Goal: Task Accomplishment & Management: Manage account settings

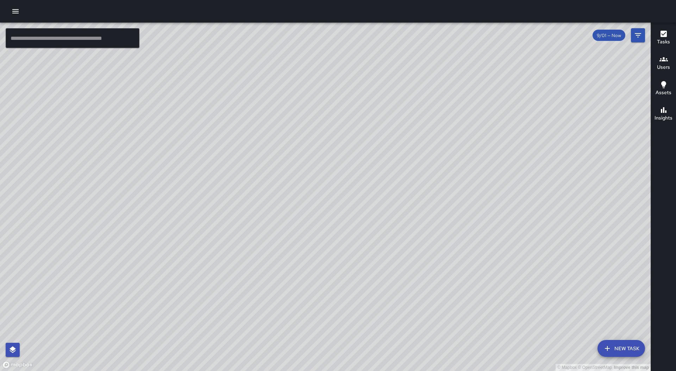
click at [16, 12] on icon "button" at bounding box center [15, 11] width 8 height 8
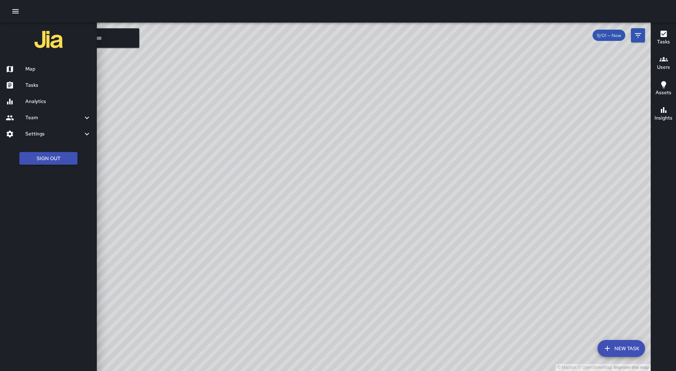
click at [51, 80] on link "Tasks" at bounding box center [48, 85] width 97 height 16
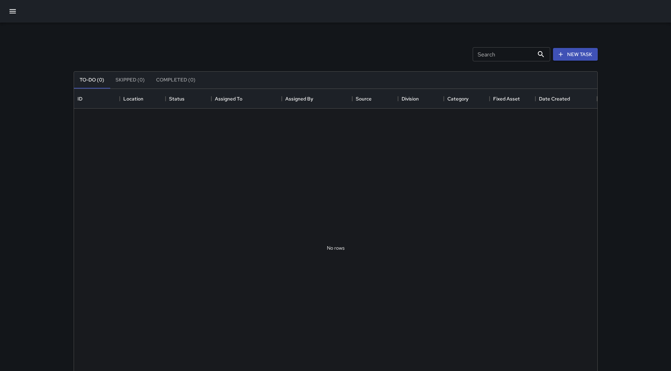
scroll to position [293, 518]
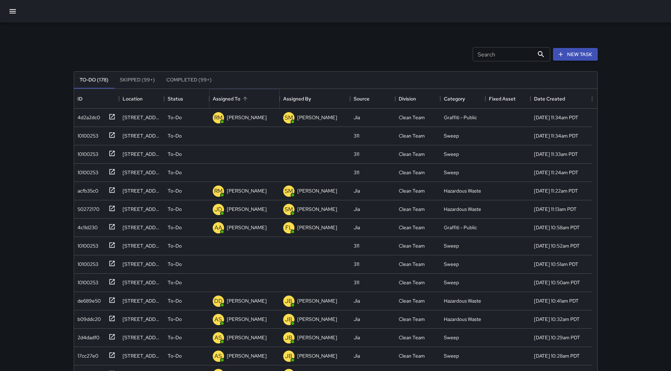
click at [247, 102] on button "Sort" at bounding box center [245, 99] width 10 height 10
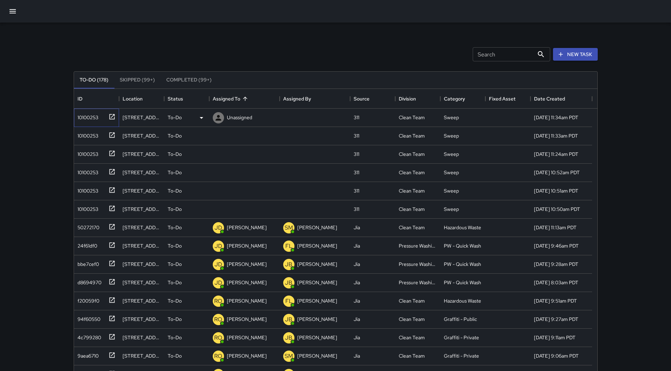
click at [88, 118] on div "10100253" at bounding box center [87, 116] width 24 height 10
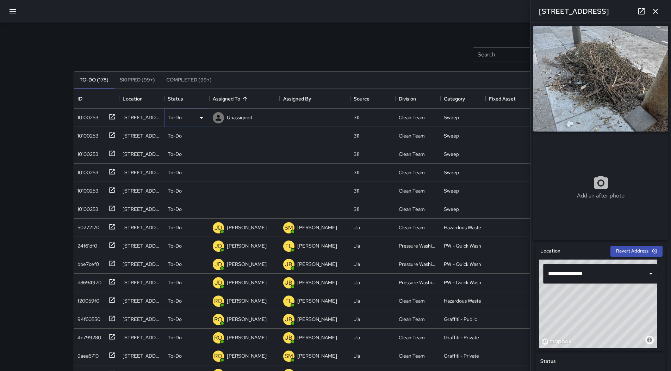
click at [202, 117] on icon at bounding box center [202, 118] width 4 height 2
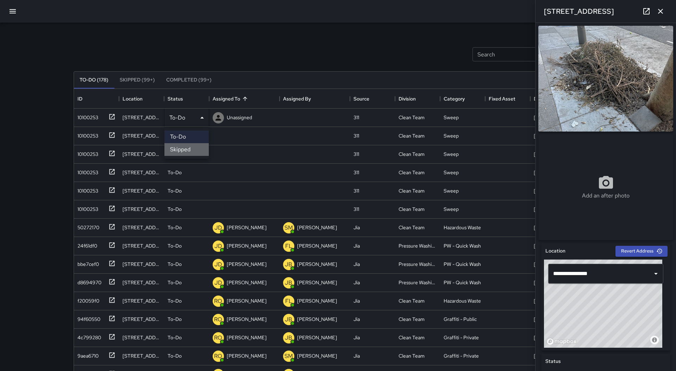
click at [189, 149] on li "Skipped" at bounding box center [187, 149] width 44 height 13
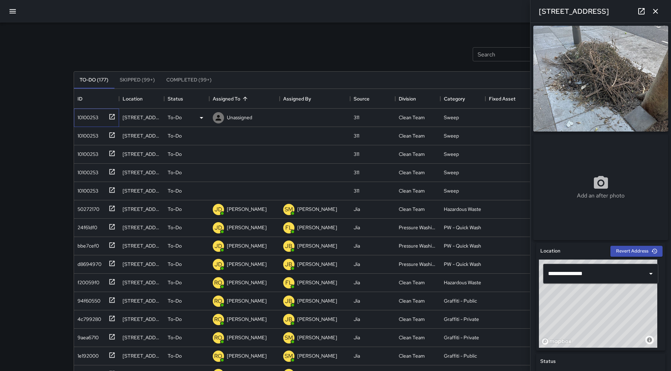
click at [102, 122] on div "10100253" at bounding box center [96, 118] width 45 height 18
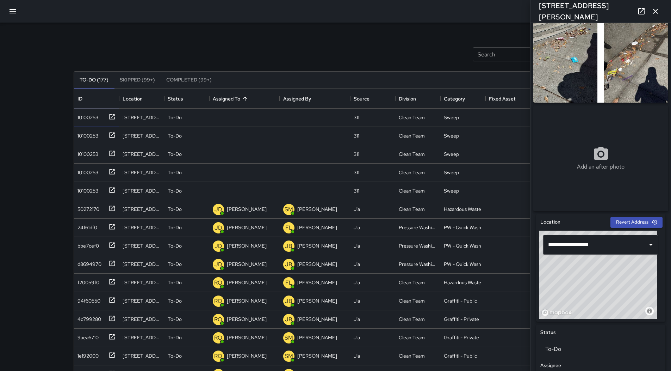
scroll to position [0, 0]
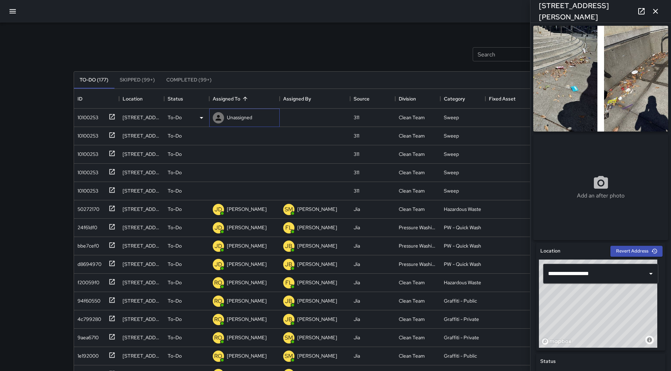
click at [242, 118] on p "Unassigned" at bounding box center [239, 117] width 25 height 7
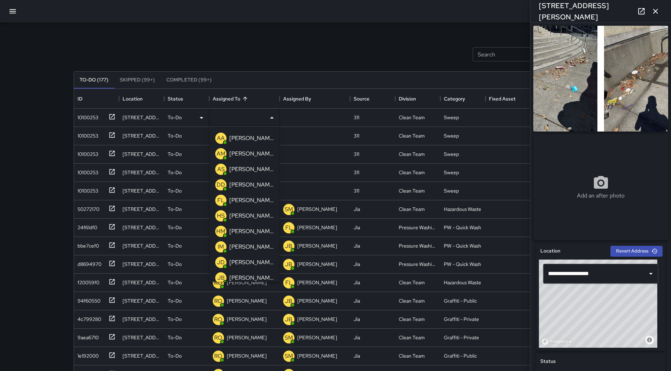
click at [241, 183] on p "[PERSON_NAME]" at bounding box center [251, 184] width 44 height 8
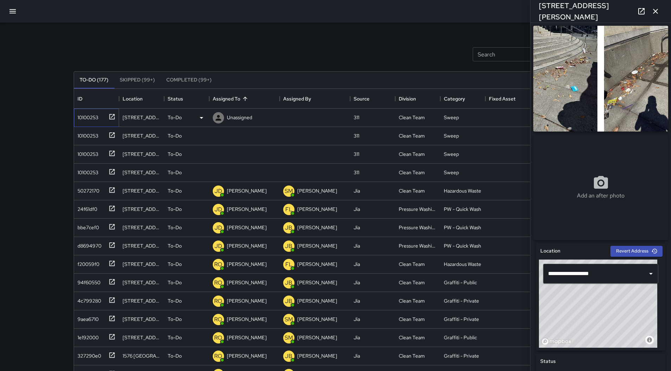
click at [88, 119] on div "10100253" at bounding box center [87, 116] width 24 height 10
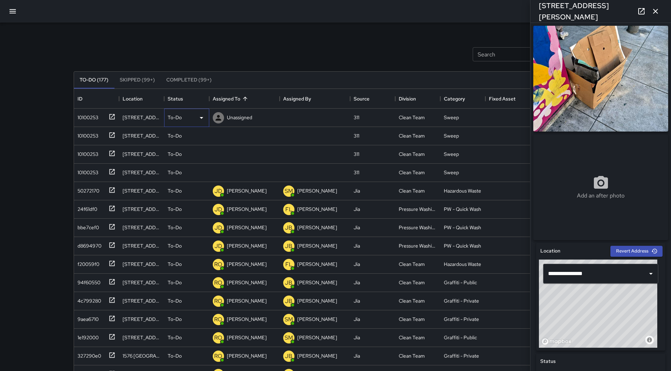
click at [197, 122] on div "To-Do" at bounding box center [187, 117] width 38 height 8
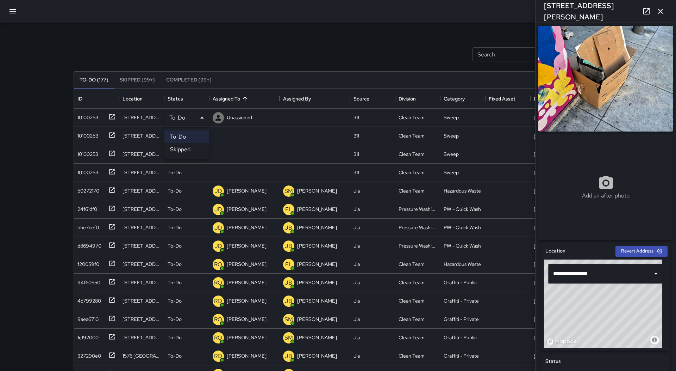
click at [196, 144] on li "Skipped" at bounding box center [187, 149] width 44 height 13
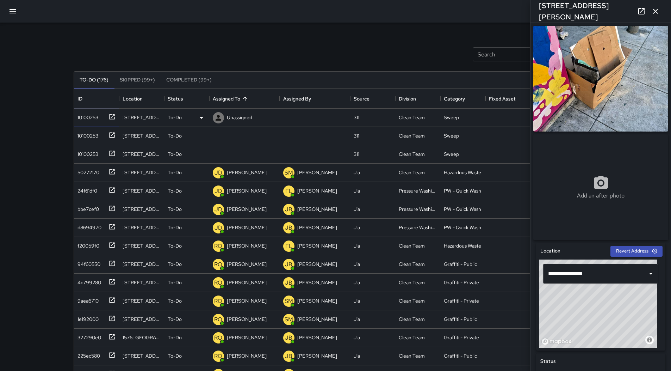
click at [74, 116] on div "10100253" at bounding box center [96, 118] width 45 height 18
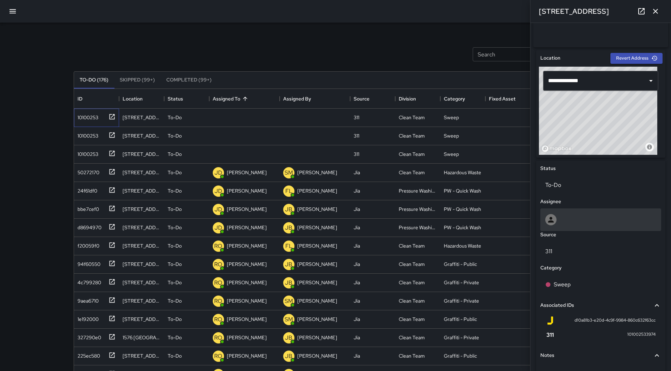
scroll to position [254, 0]
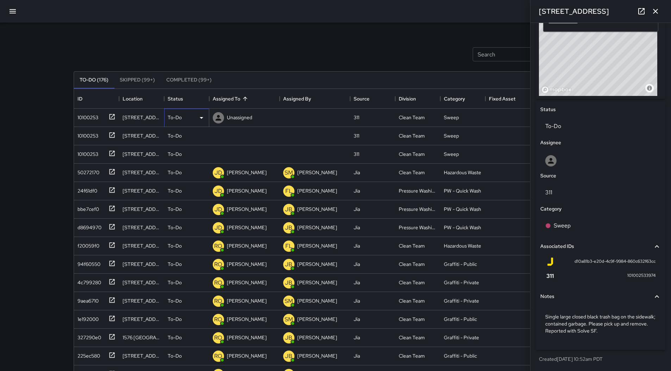
click at [194, 114] on div "To-Do" at bounding box center [187, 117] width 38 height 8
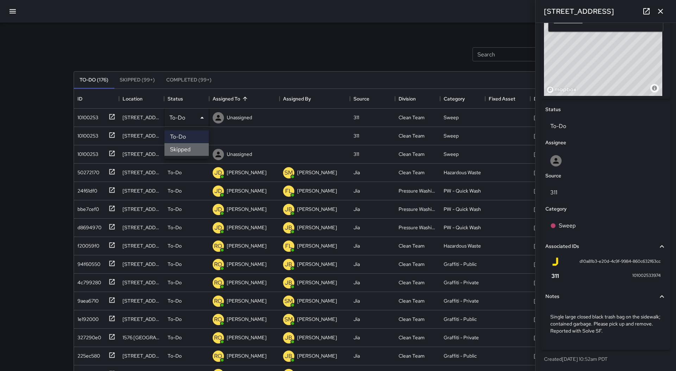
drag, startPoint x: 196, startPoint y: 146, endPoint x: 141, endPoint y: 135, distance: 56.5
click at [196, 147] on li "Skipped" at bounding box center [187, 149] width 44 height 13
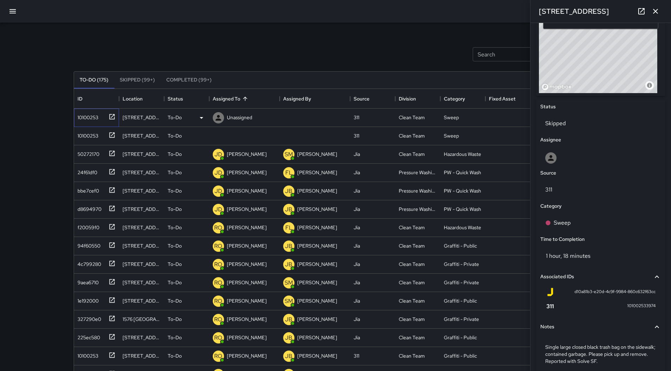
click at [104, 121] on div "10100253" at bounding box center [95, 116] width 41 height 12
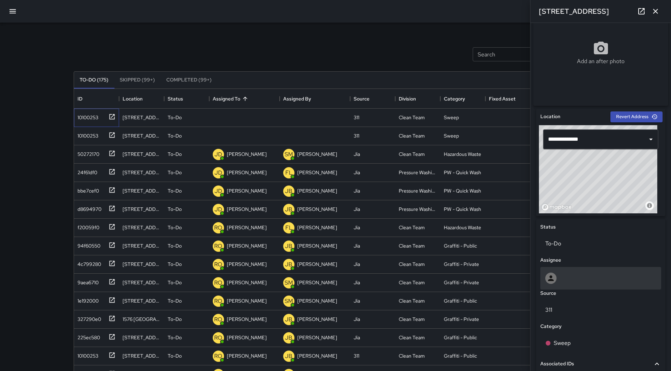
scroll to position [261, 0]
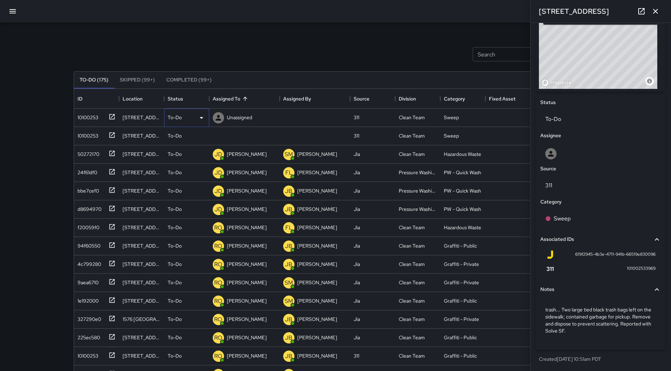
click at [204, 122] on div "To-Do" at bounding box center [186, 118] width 45 height 18
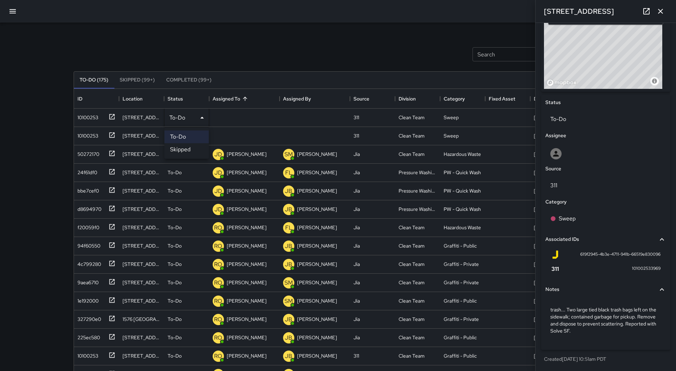
click at [196, 153] on li "Skipped" at bounding box center [187, 149] width 44 height 13
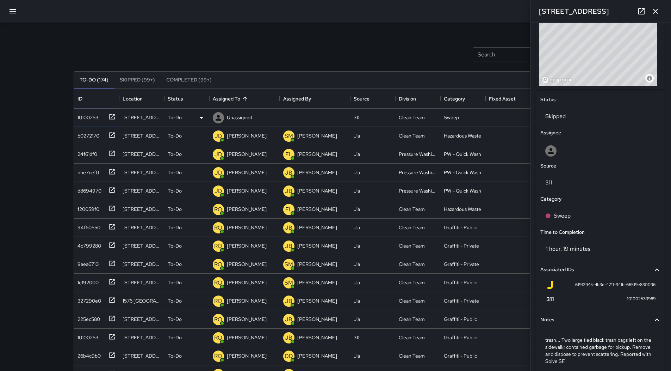
click at [84, 120] on div "10100253" at bounding box center [87, 116] width 24 height 10
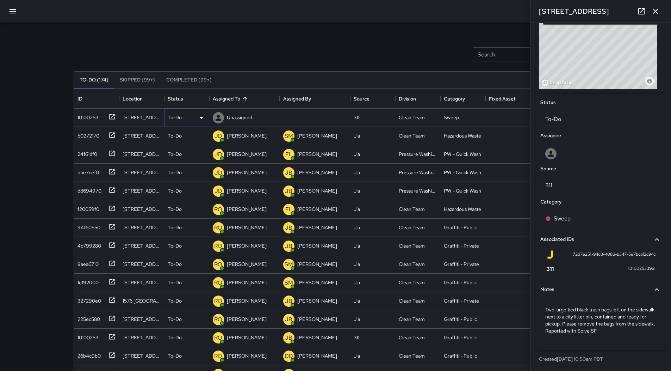
click at [192, 118] on div "To-Do" at bounding box center [187, 117] width 38 height 8
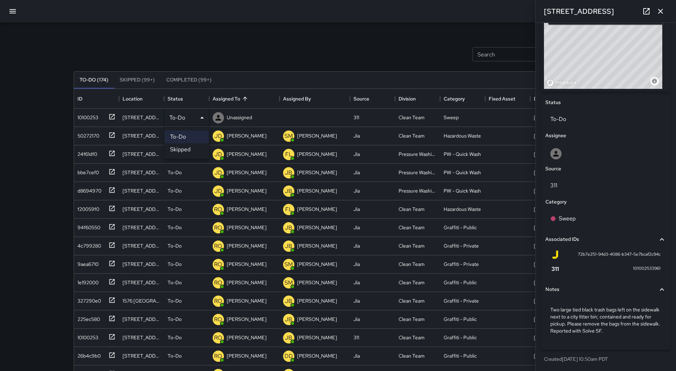
click at [192, 149] on li "Skipped" at bounding box center [187, 149] width 44 height 13
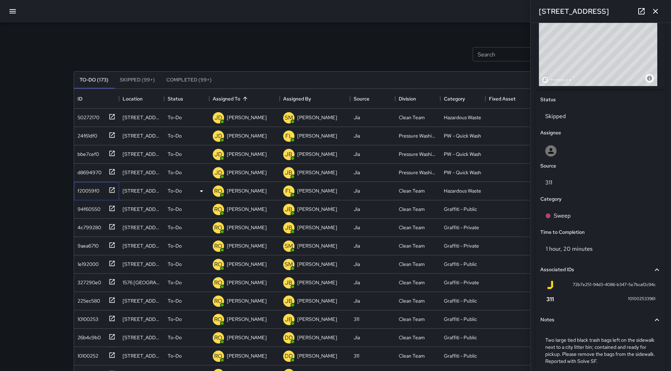
click at [99, 189] on div "f20059f0" at bounding box center [87, 189] width 25 height 10
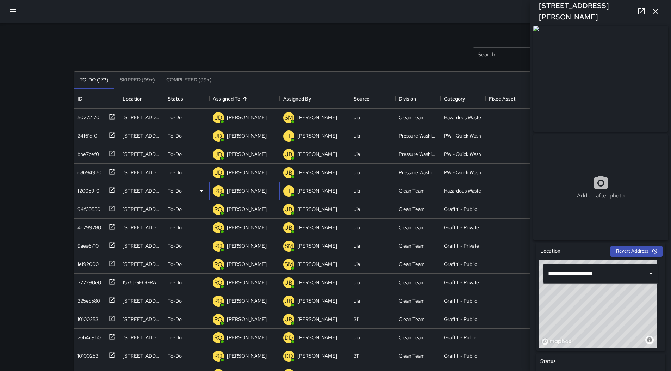
click at [240, 193] on p "[PERSON_NAME]" at bounding box center [247, 190] width 40 height 7
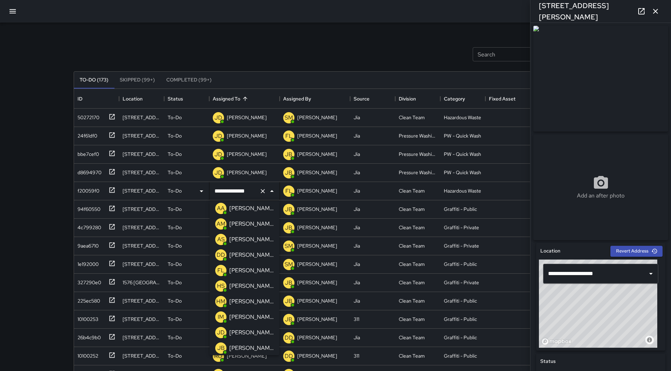
scroll to position [0, 0]
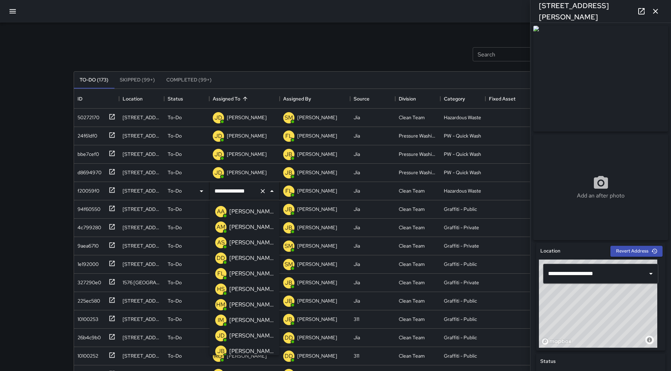
click at [244, 212] on p "[PERSON_NAME]" at bounding box center [251, 211] width 44 height 8
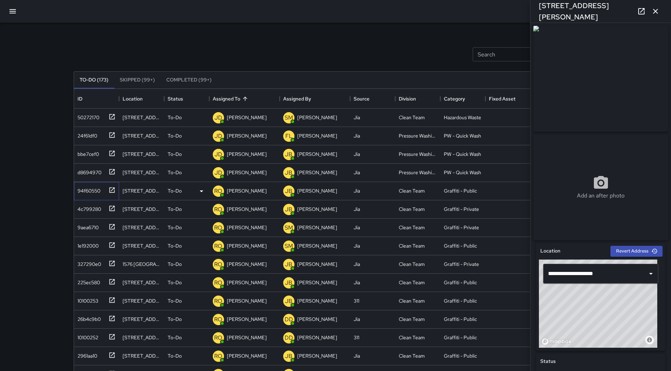
click at [97, 191] on div "94f60550" at bounding box center [88, 189] width 26 height 10
click at [94, 234] on div "9aea6710" at bounding box center [96, 227] width 45 height 18
click at [107, 243] on div at bounding box center [111, 245] width 10 height 12
click at [102, 260] on div "327290e0" at bounding box center [95, 263] width 41 height 12
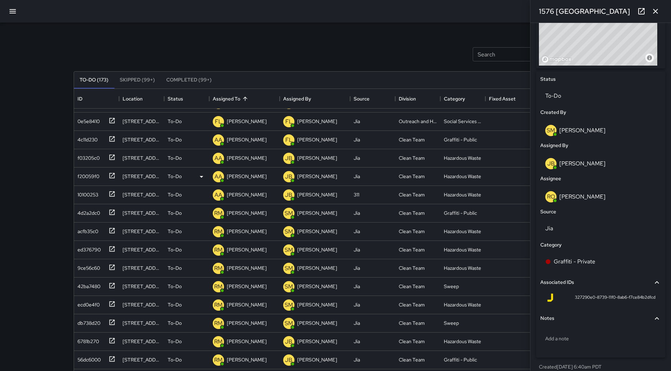
scroll to position [45, 0]
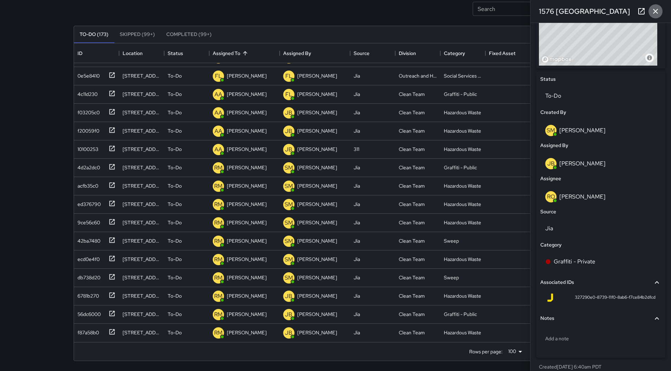
click at [662, 12] on button "button" at bounding box center [656, 11] width 14 height 14
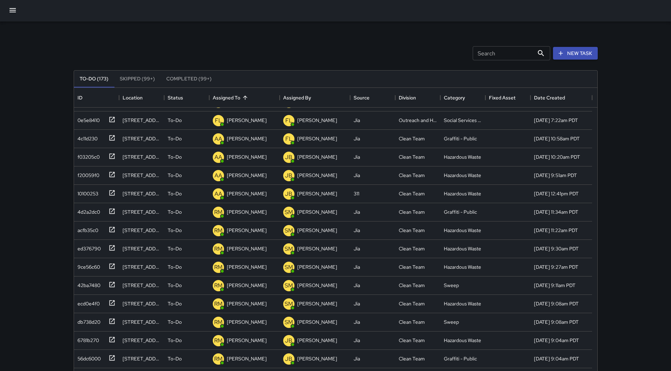
scroll to position [0, 0]
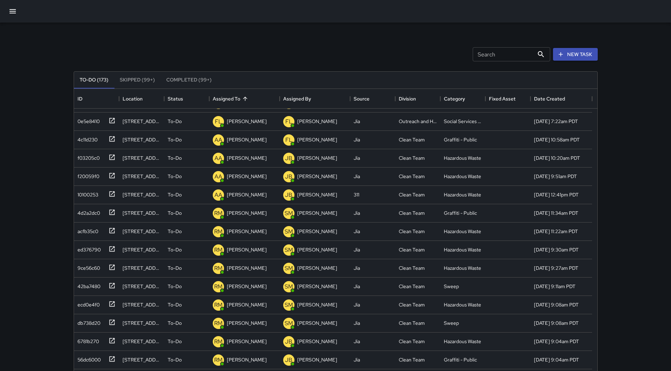
click at [7, 13] on button "button" at bounding box center [12, 11] width 17 height 17
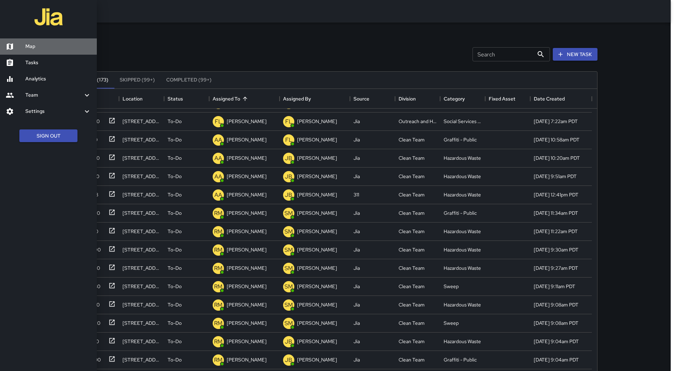
click at [29, 44] on h6 "Map" at bounding box center [58, 47] width 66 height 8
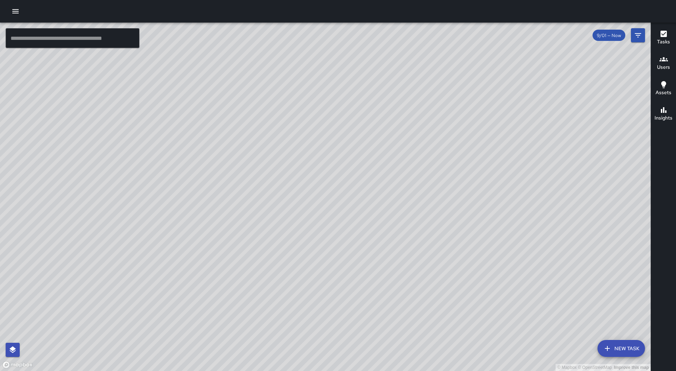
click at [17, 12] on icon "button" at bounding box center [15, 11] width 8 height 8
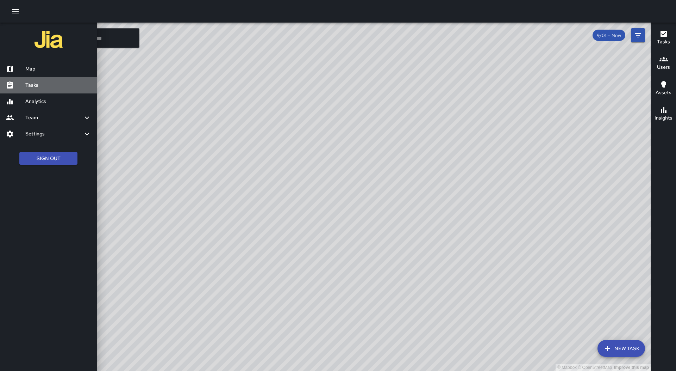
click at [38, 83] on h6 "Tasks" at bounding box center [58, 85] width 66 height 8
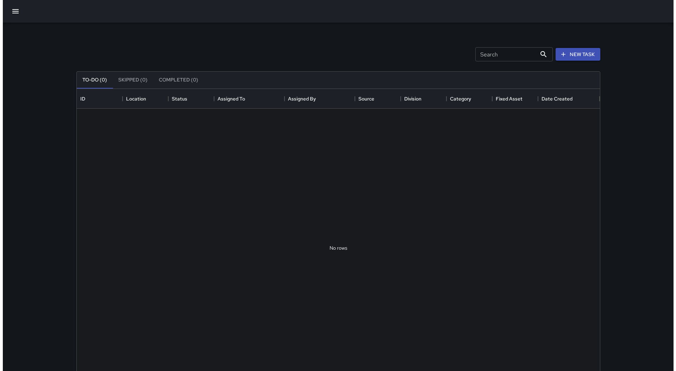
scroll to position [293, 518]
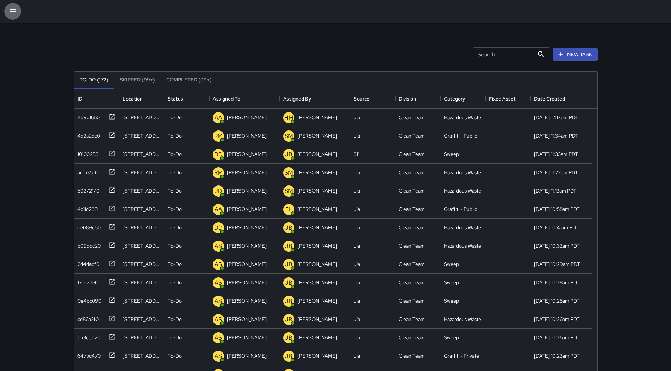
click at [14, 11] on icon "button" at bounding box center [13, 11] width 6 height 4
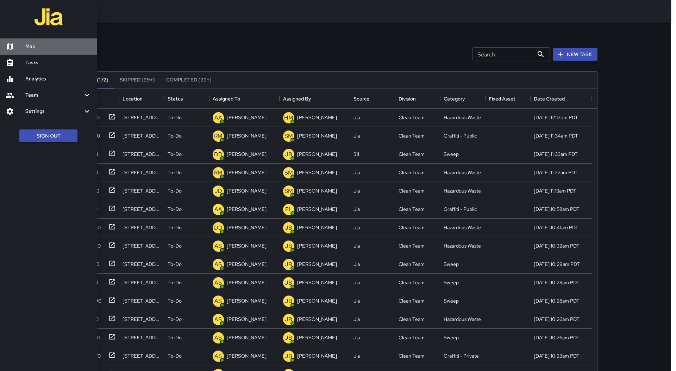
click at [41, 44] on h6 "Map" at bounding box center [58, 47] width 66 height 8
